Goal: Find specific page/section

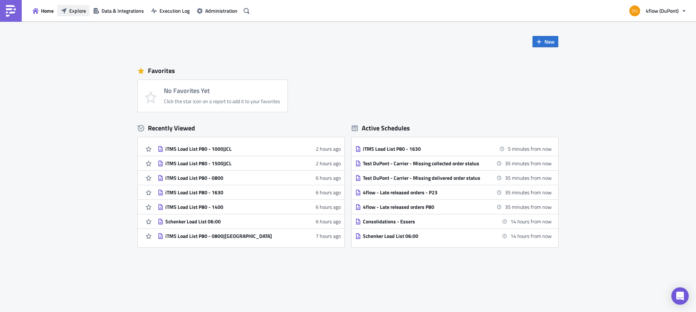
click at [75, 13] on span "Explore" at bounding box center [77, 11] width 17 height 8
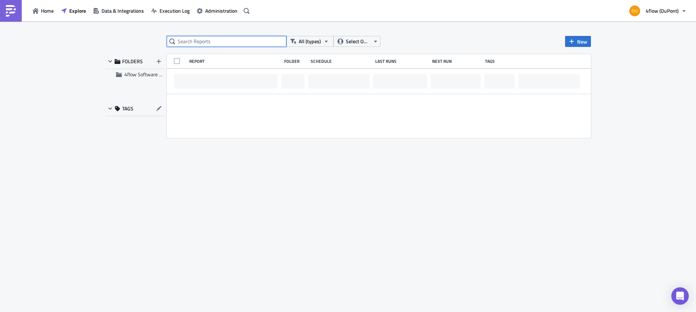
click at [190, 44] on input "text" at bounding box center [227, 41] width 120 height 11
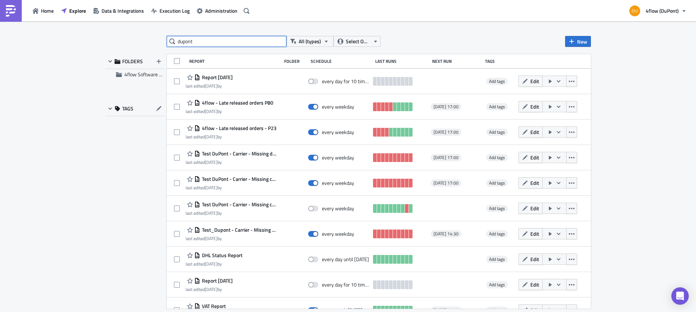
type input "dupont"
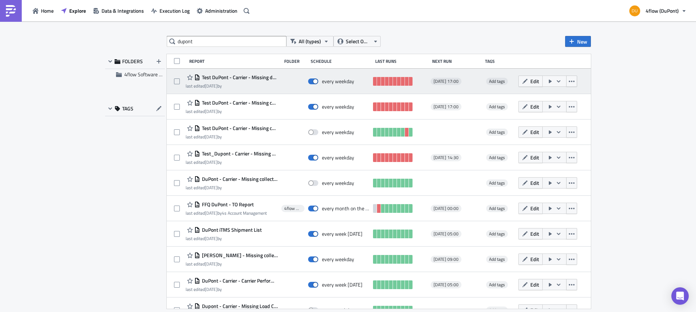
click at [256, 77] on span "Test DuPont - Carrier - Missing delivered order status" at bounding box center [239, 77] width 78 height 7
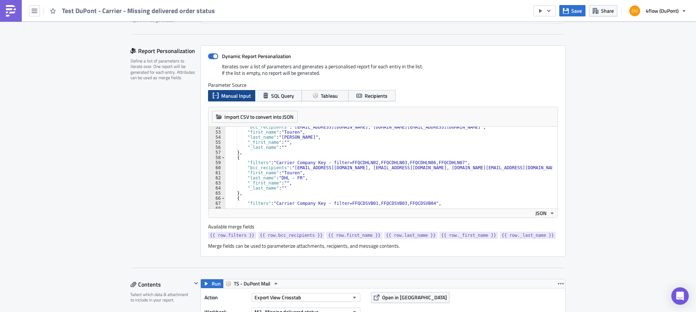
scroll to position [261, 0]
click at [33, 8] on icon "button" at bounding box center [35, 11] width 6 height 6
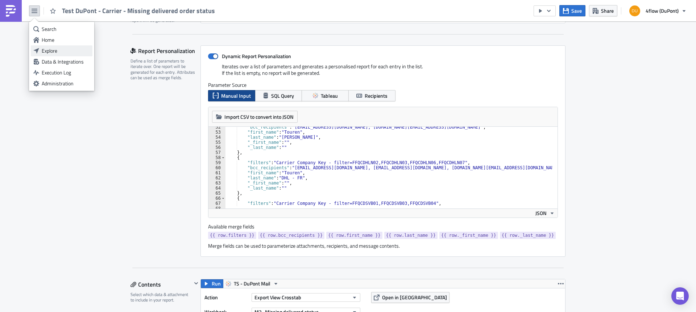
click at [63, 52] on div "Explore" at bounding box center [66, 50] width 48 height 7
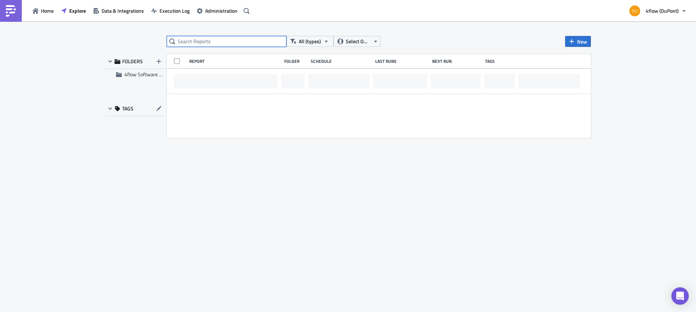
click at [197, 45] on input "text" at bounding box center [227, 41] width 120 height 11
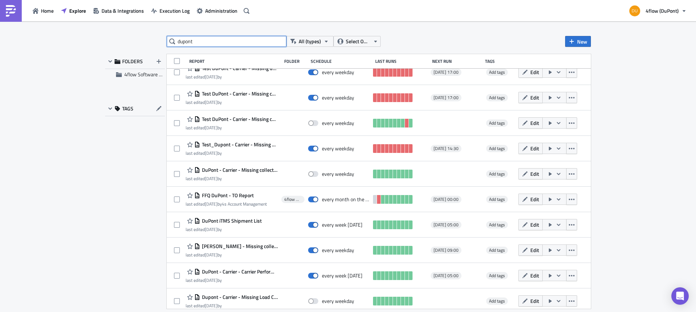
scroll to position [14, 0]
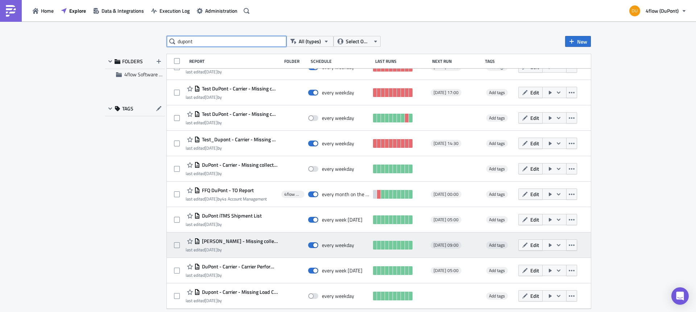
type input "dupont"
click at [262, 241] on span "[PERSON_NAME] - Missing collected-delivery order status" at bounding box center [239, 241] width 78 height 7
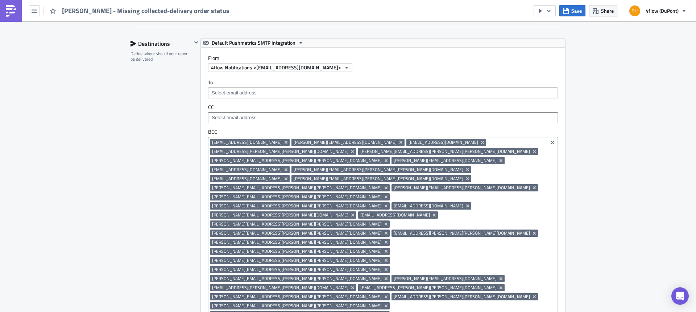
scroll to position [399, 0]
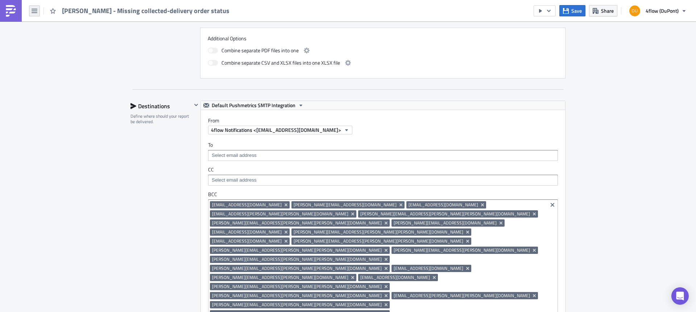
click at [36, 9] on icon "button" at bounding box center [35, 11] width 6 height 6
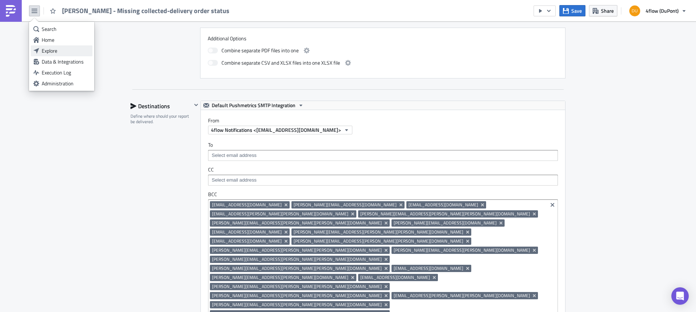
click at [61, 53] on div "Explore" at bounding box center [66, 50] width 48 height 7
